Goal: Task Accomplishment & Management: Complete application form

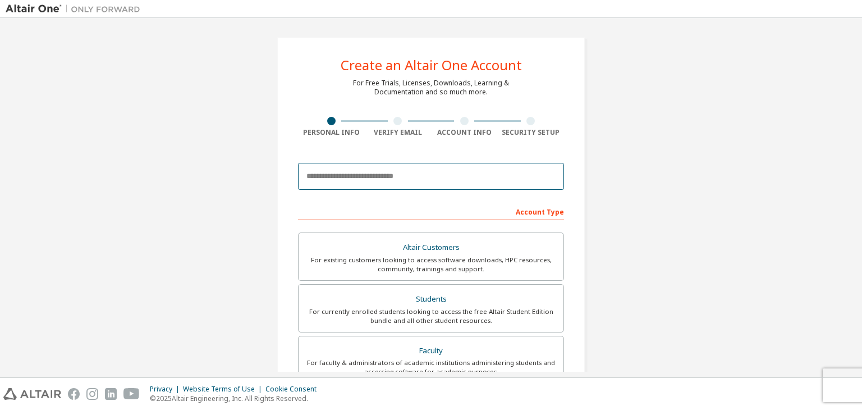
click at [321, 177] on input "email" at bounding box center [431, 176] width 266 height 27
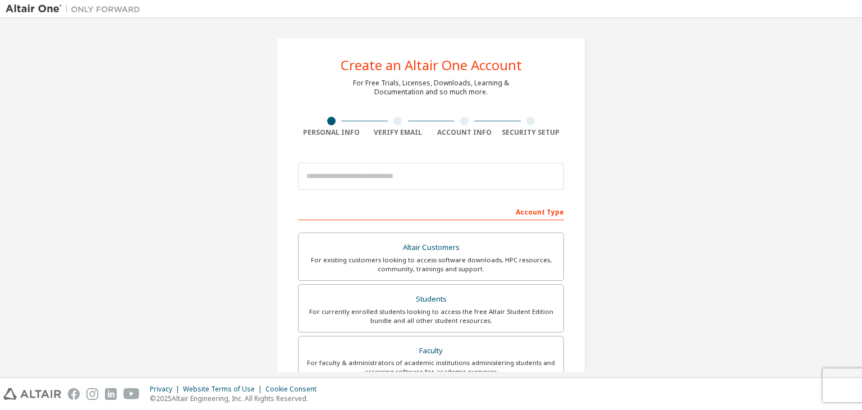
click at [639, 132] on div "Create an Altair One Account For Free Trials, Licenses, Downloads, Learning & D…" at bounding box center [431, 321] width 851 height 594
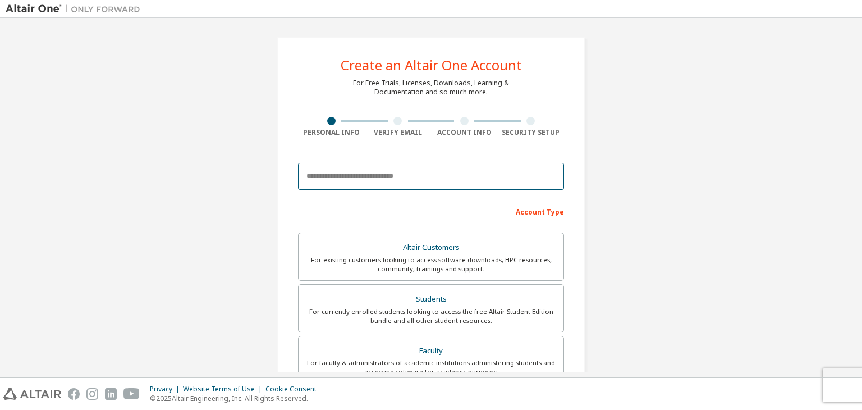
click at [321, 171] on input "email" at bounding box center [431, 176] width 266 height 27
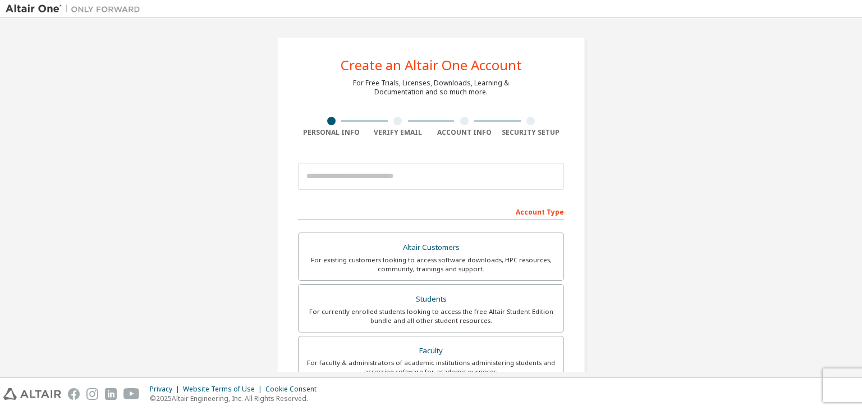
click at [357, 61] on div "Create an Altair One Account" at bounding box center [431, 64] width 181 height 13
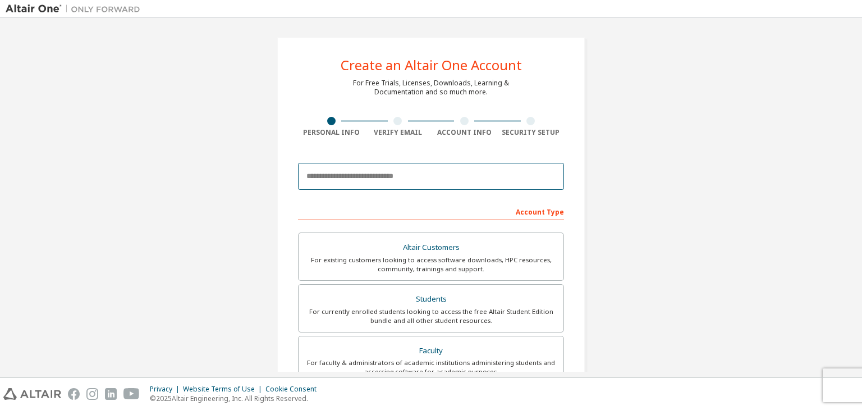
click at [365, 171] on input "email" at bounding box center [431, 176] width 266 height 27
paste input "**********"
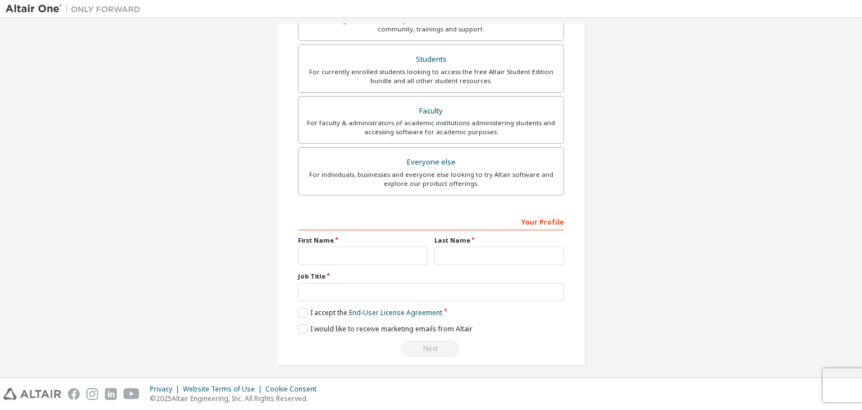
scroll to position [240, 0]
type input "**********"
click at [377, 249] on input "text" at bounding box center [363, 255] width 130 height 19
type input "****"
click at [459, 258] on input "text" at bounding box center [499, 255] width 130 height 19
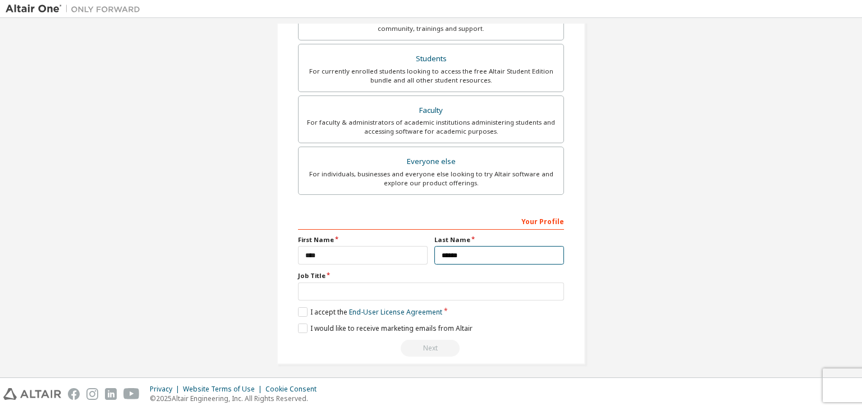
type input "******"
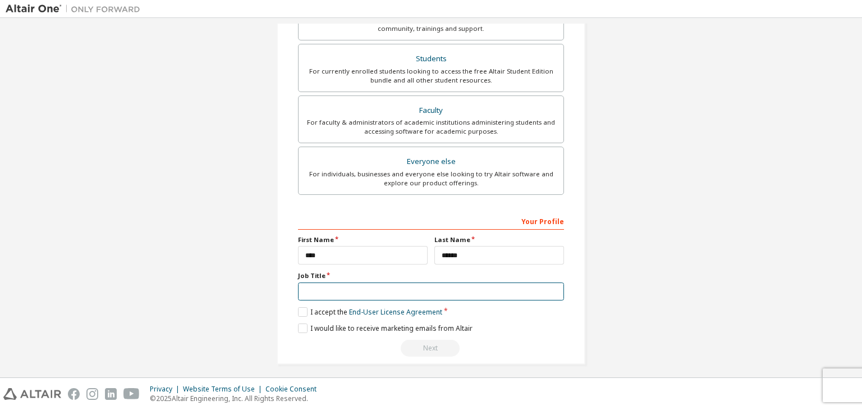
click at [409, 290] on input "text" at bounding box center [431, 291] width 266 height 19
click at [300, 313] on label "I accept the End-User License Agreement" at bounding box center [370, 312] width 144 height 10
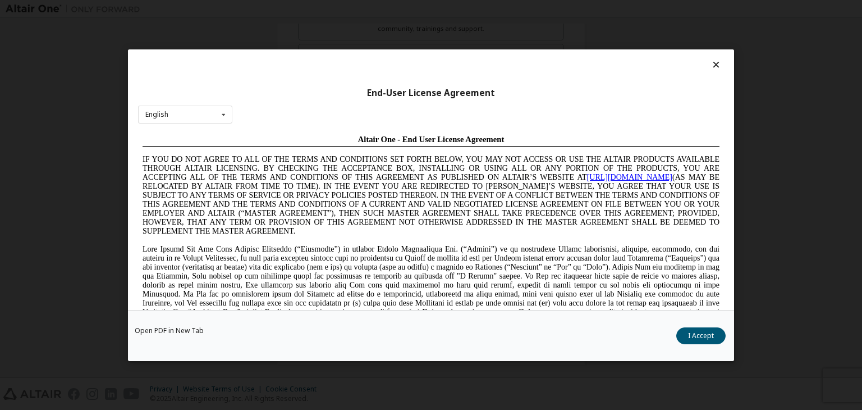
scroll to position [0, 0]
click at [710, 333] on button "I Accept" at bounding box center [700, 335] width 49 height 17
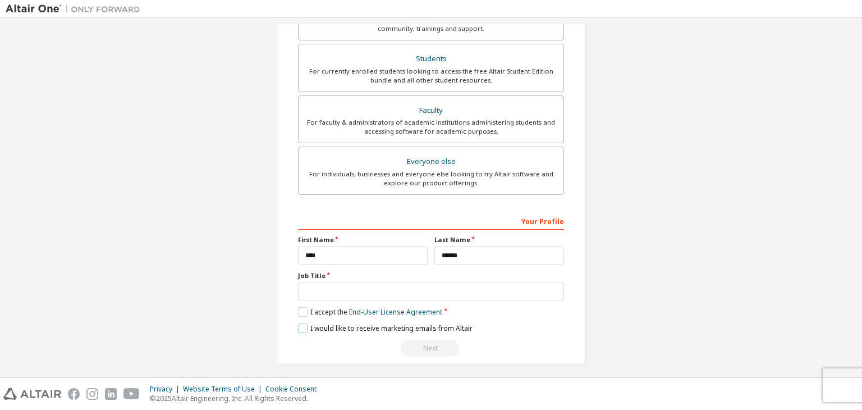
click at [298, 327] on label "I would like to receive marketing emails from Altair" at bounding box center [385, 328] width 175 height 10
click at [440, 286] on input "text" at bounding box center [431, 291] width 266 height 19
type input "*******"
click at [435, 340] on div "Next" at bounding box center [431, 348] width 266 height 17
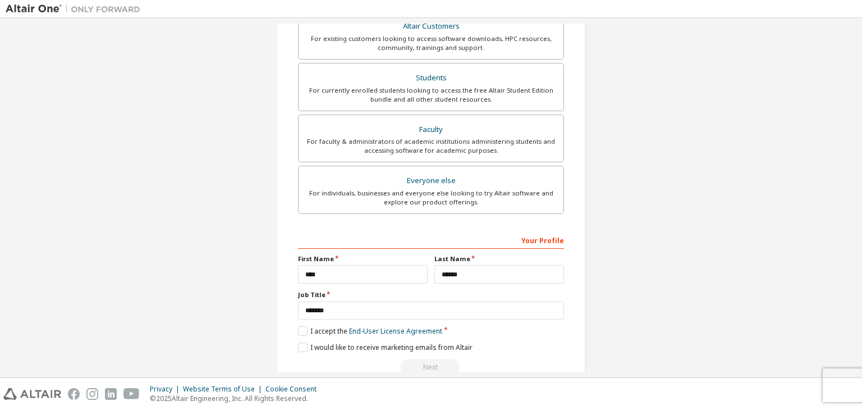
scroll to position [228, 0]
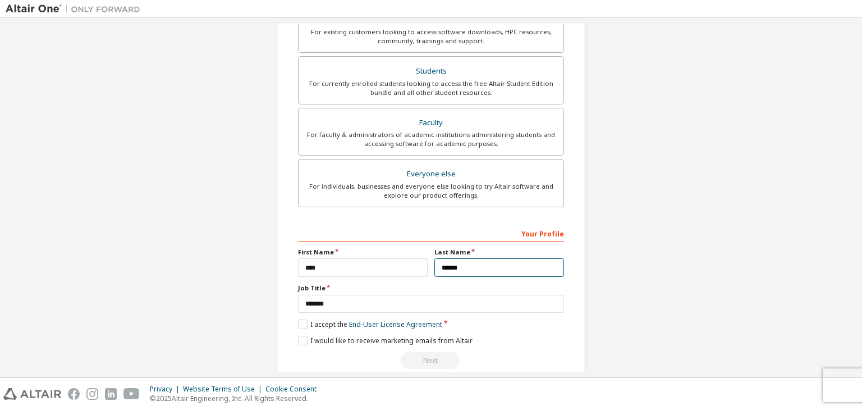
click at [474, 264] on input "******" at bounding box center [499, 267] width 130 height 19
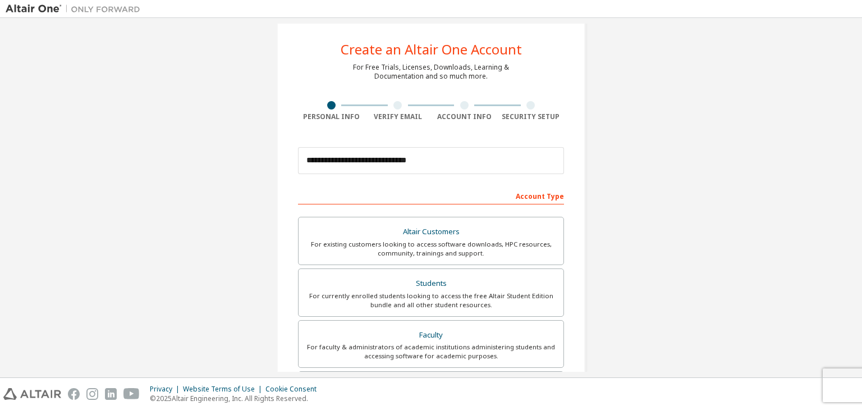
scroll to position [0, 0]
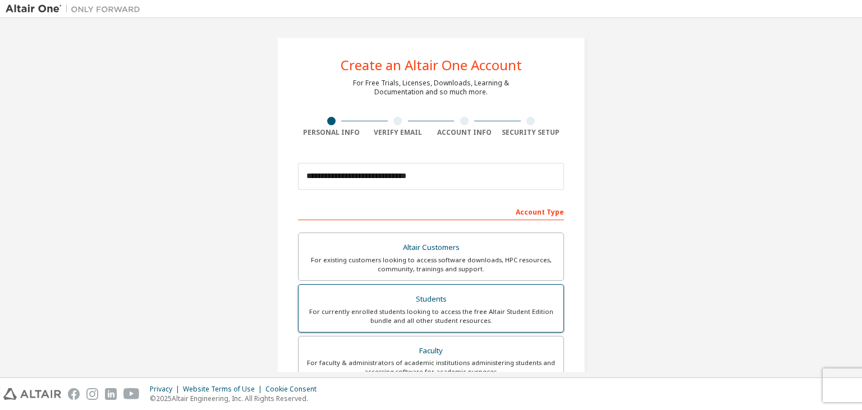
type input "**********"
click at [436, 294] on div "Students" at bounding box center [430, 299] width 251 height 16
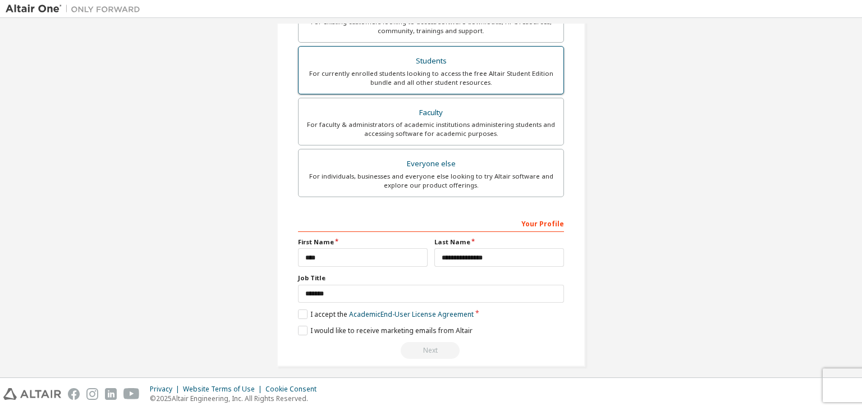
scroll to position [244, 0]
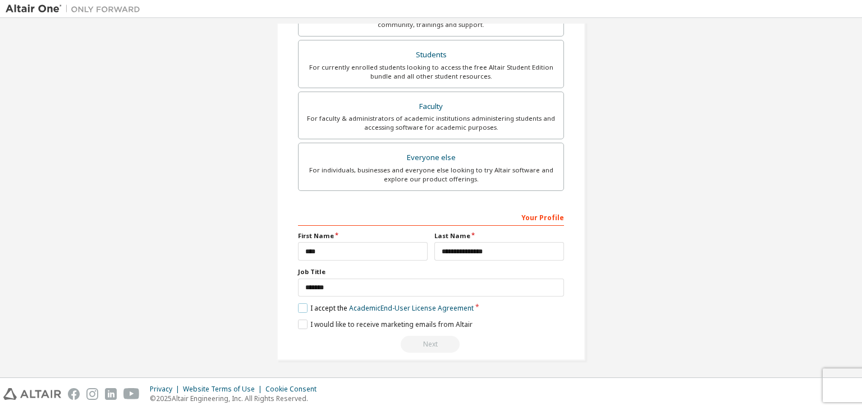
click at [301, 306] on label "I accept the Academic End-User License Agreement" at bounding box center [386, 308] width 176 height 10
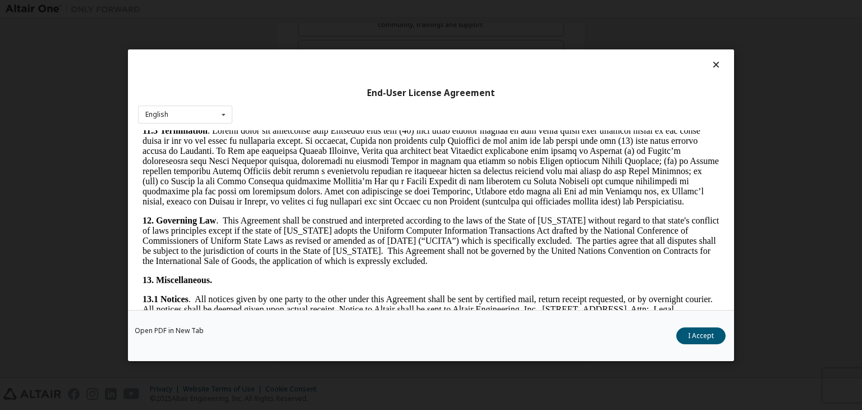
scroll to position [1875, 0]
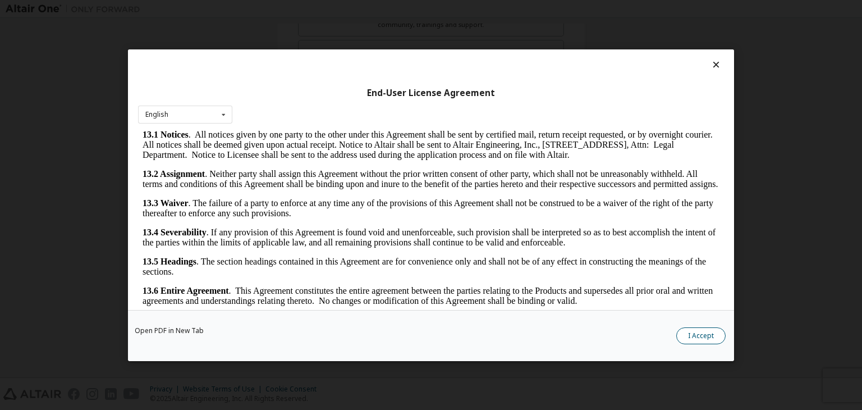
click at [698, 333] on button "I Accept" at bounding box center [700, 335] width 49 height 17
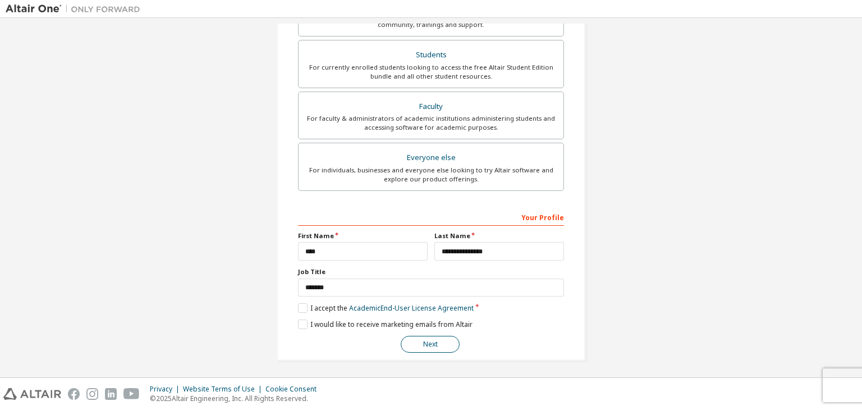
click at [436, 337] on button "Next" at bounding box center [430, 344] width 59 height 17
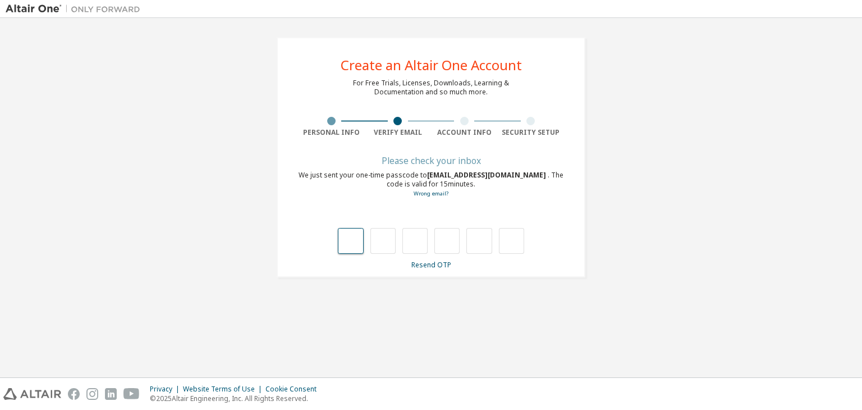
type input "*"
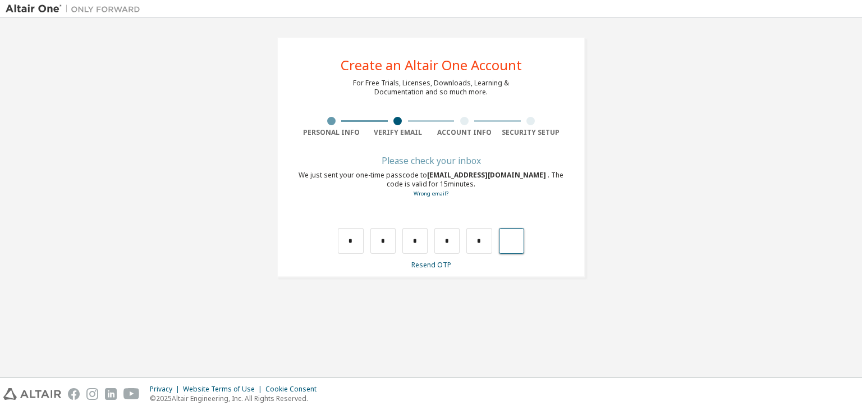
type input "*"
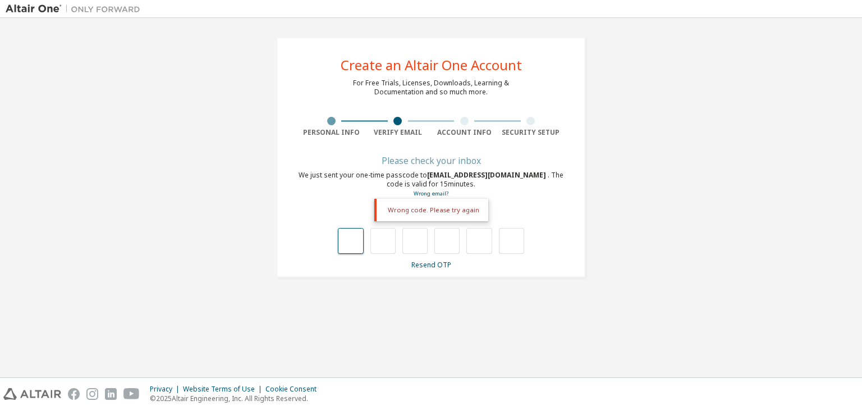
click at [357, 244] on input "text" at bounding box center [350, 241] width 25 height 26
type input "*"
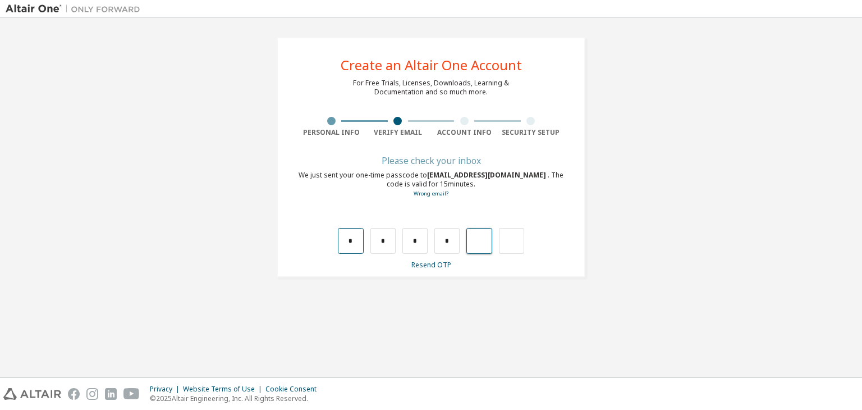
type input "*"
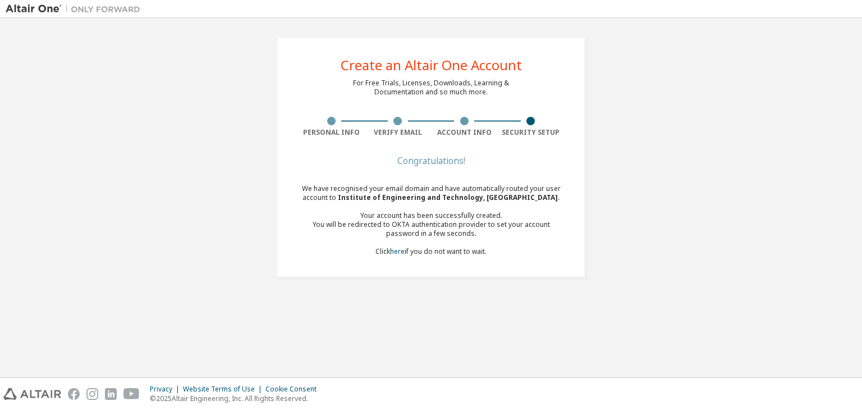
click at [442, 253] on div "We have recognised your email domain and have automatically routed your user ac…" at bounding box center [431, 220] width 266 height 72
click at [395, 255] on link "here" at bounding box center [397, 251] width 15 height 10
